Goal: Register for event/course: Sign up to attend an event or enroll in a course

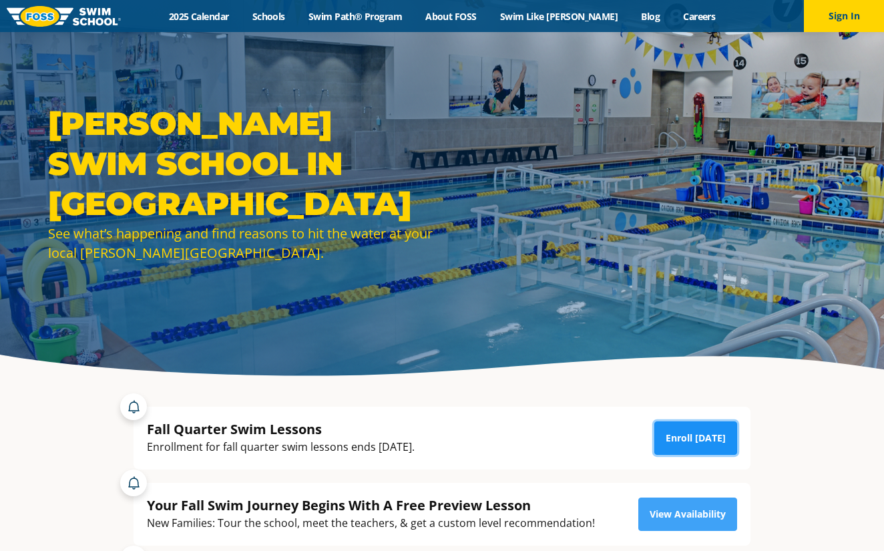
click at [704, 441] on link "Enroll [DATE]" at bounding box center [696, 438] width 83 height 33
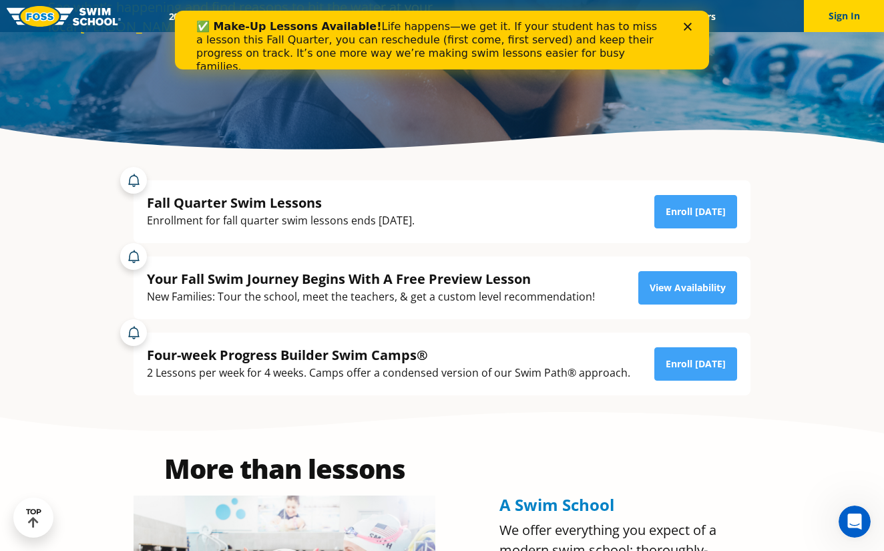
scroll to position [267, 0]
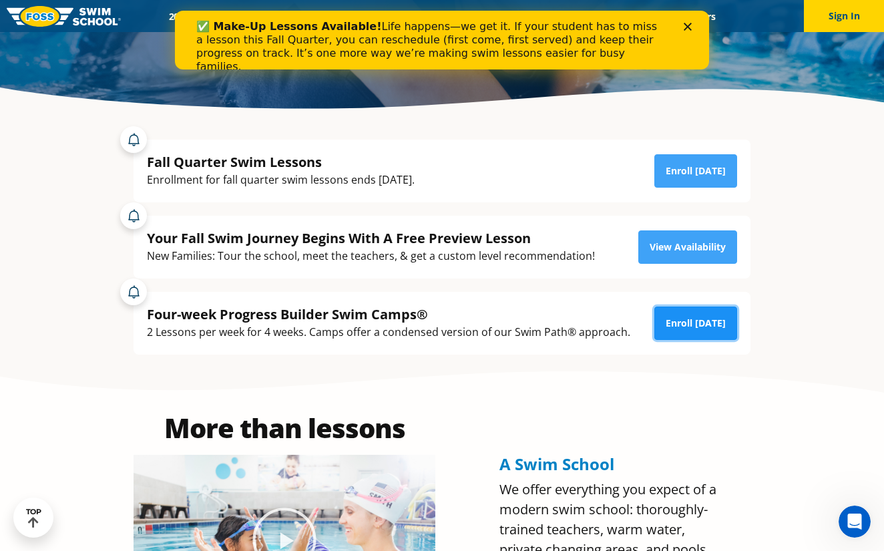
click at [694, 319] on link "Enroll [DATE]" at bounding box center [696, 323] width 83 height 33
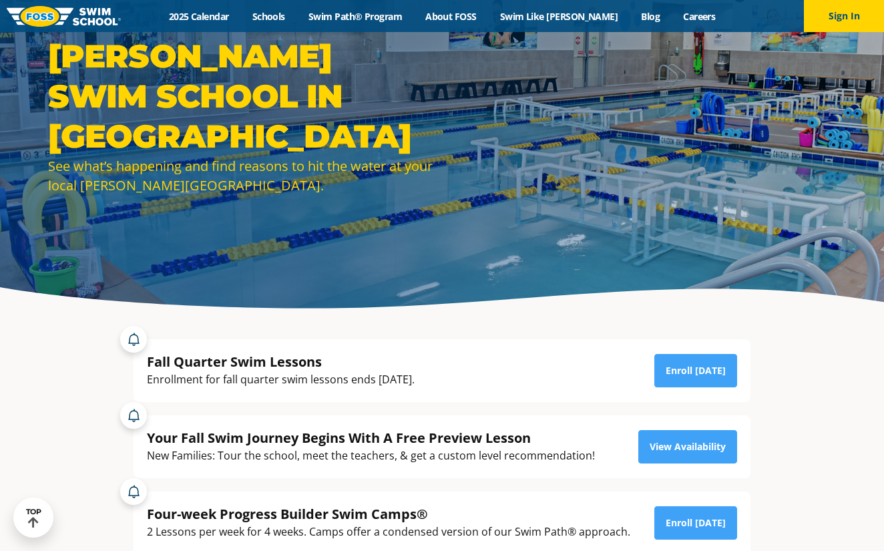
scroll to position [67, 0]
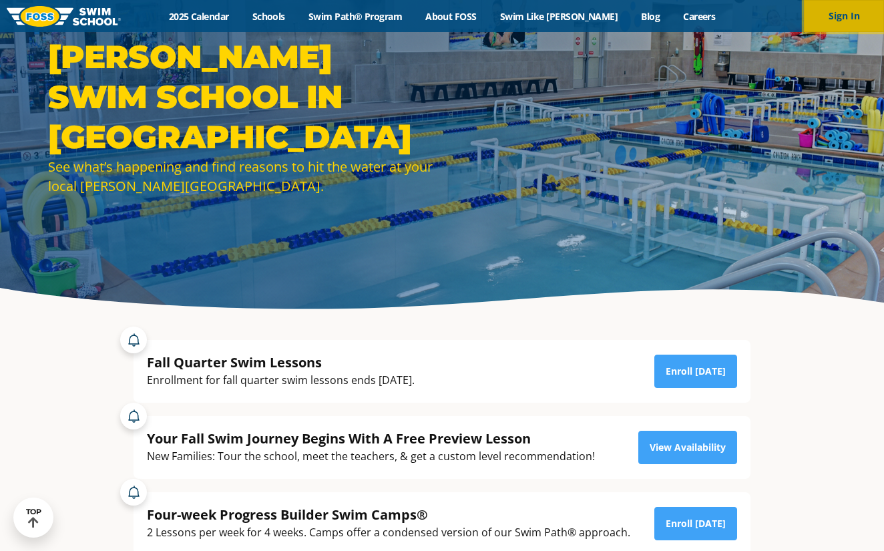
click at [852, 12] on button "Sign In" at bounding box center [844, 16] width 80 height 32
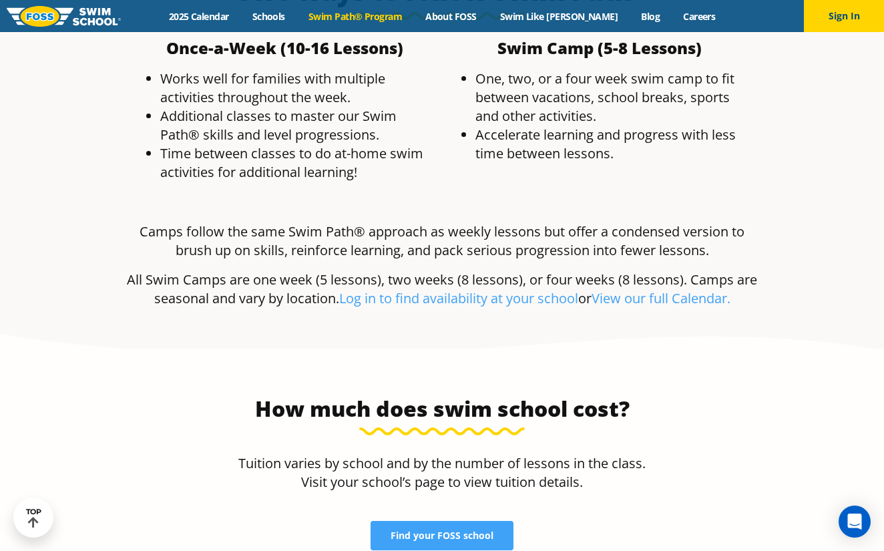
scroll to position [2739, 0]
